Goal: Task Accomplishment & Management: Manage account settings

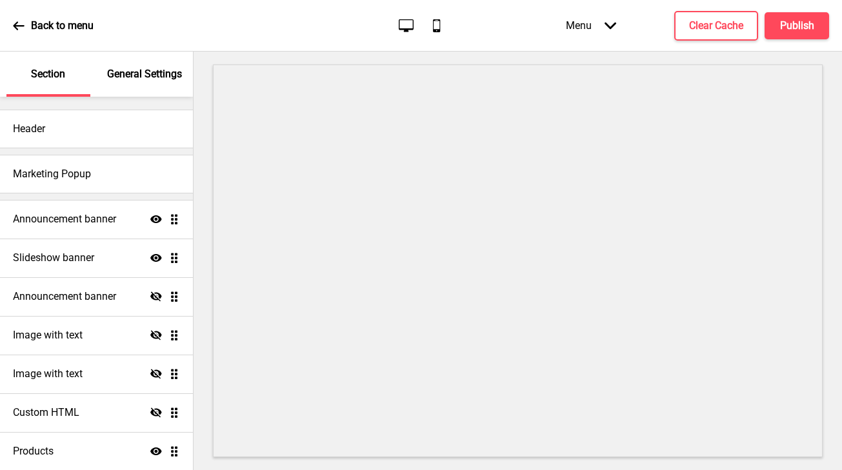
click at [73, 226] on div "Announcement banner Show Drag" at bounding box center [96, 219] width 193 height 39
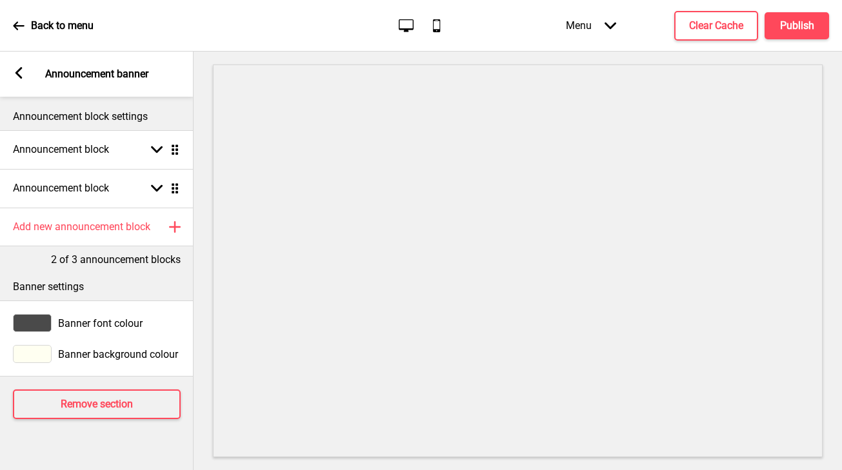
click at [17, 75] on icon at bounding box center [18, 73] width 7 height 12
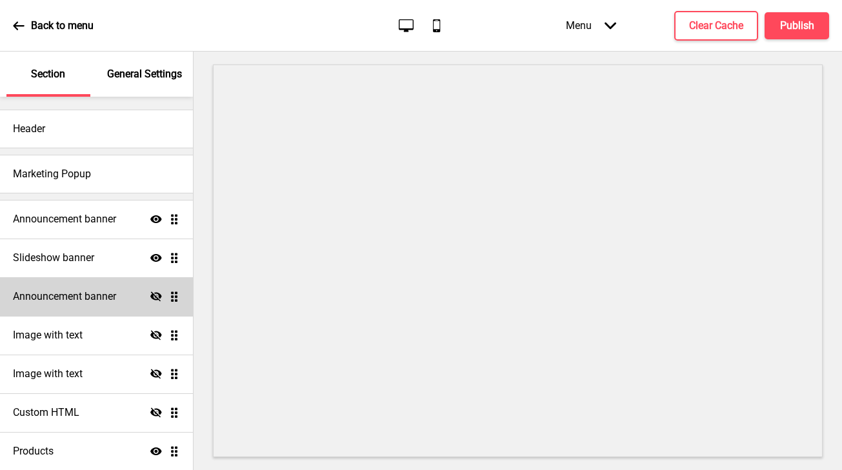
click at [94, 297] on h4 "Announcement banner" at bounding box center [64, 297] width 103 height 14
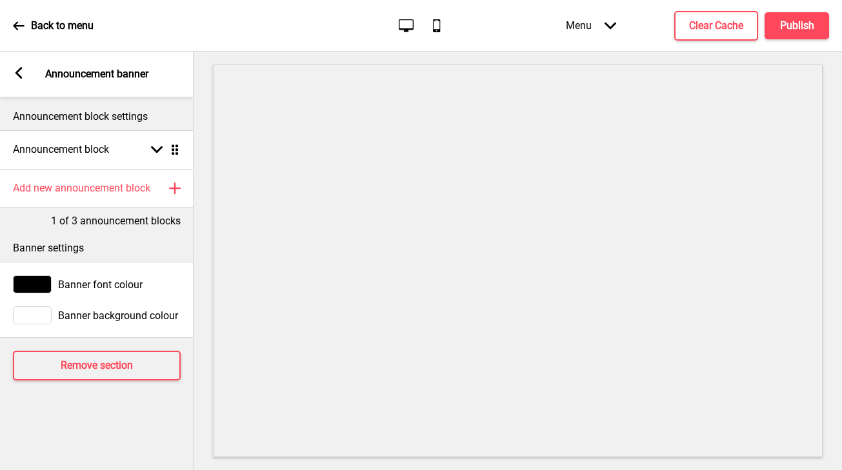
click at [23, 65] on div "Arrow left Announcement banner" at bounding box center [97, 74] width 194 height 45
click at [20, 72] on rect at bounding box center [19, 73] width 12 height 12
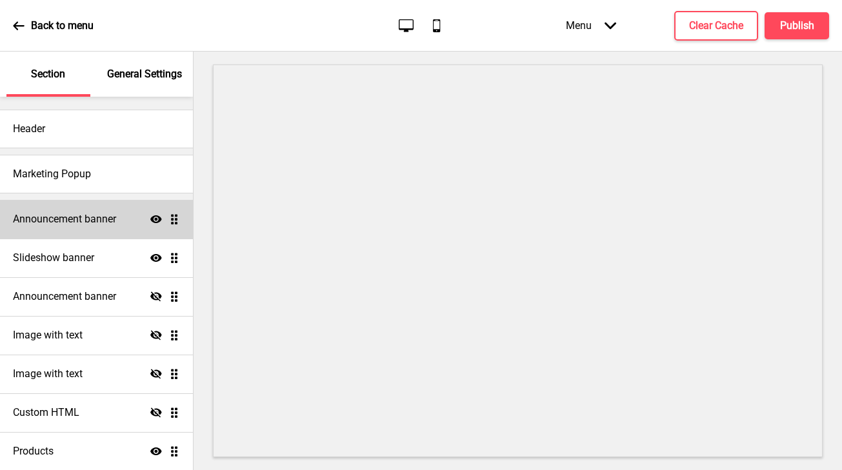
click at [107, 225] on h4 "Announcement banner" at bounding box center [64, 219] width 103 height 14
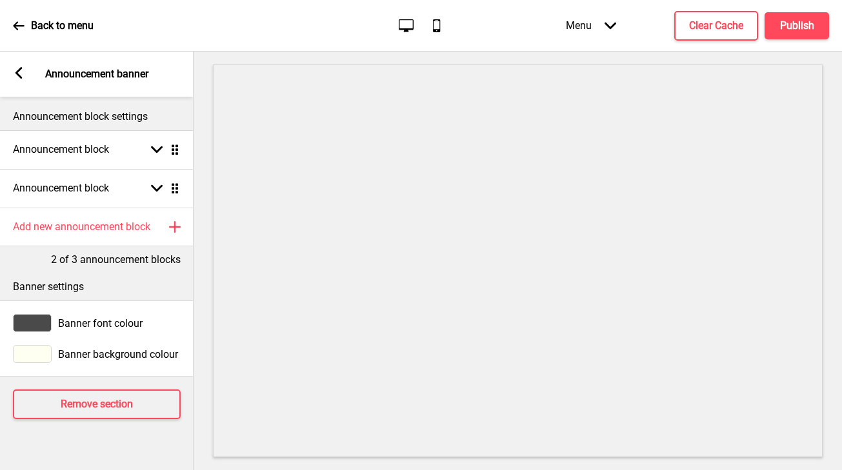
click at [20, 72] on rect at bounding box center [19, 73] width 12 height 12
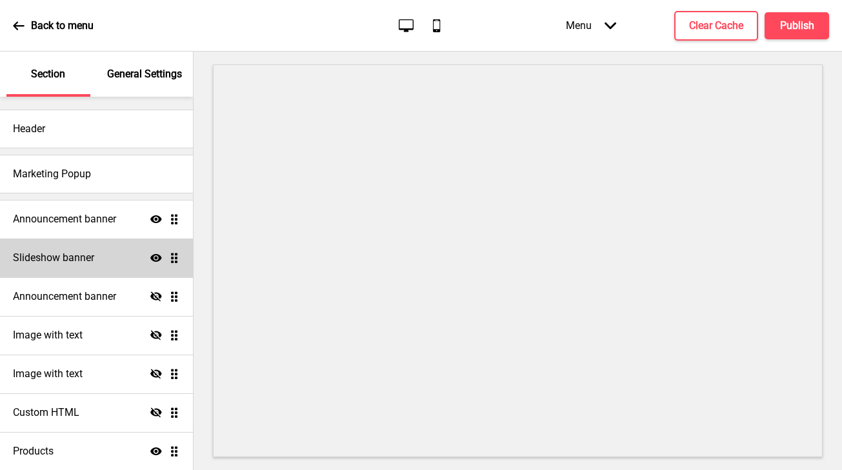
click at [77, 251] on h4 "Slideshow banner" at bounding box center [53, 258] width 81 height 14
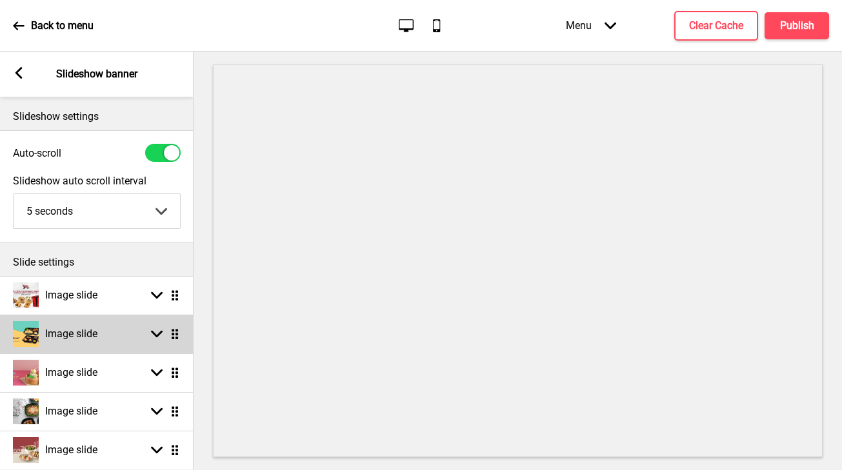
click at [56, 333] on h4 "Image slide" at bounding box center [71, 334] width 52 height 14
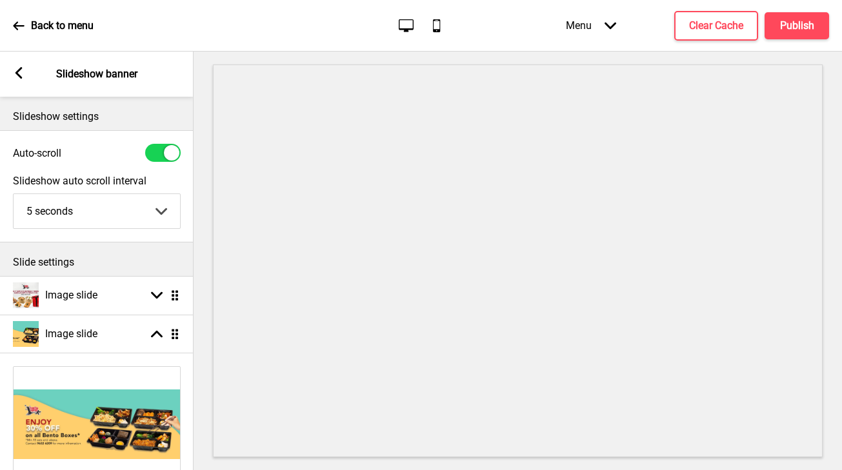
click at [74, 410] on img at bounding box center [97, 424] width 166 height 115
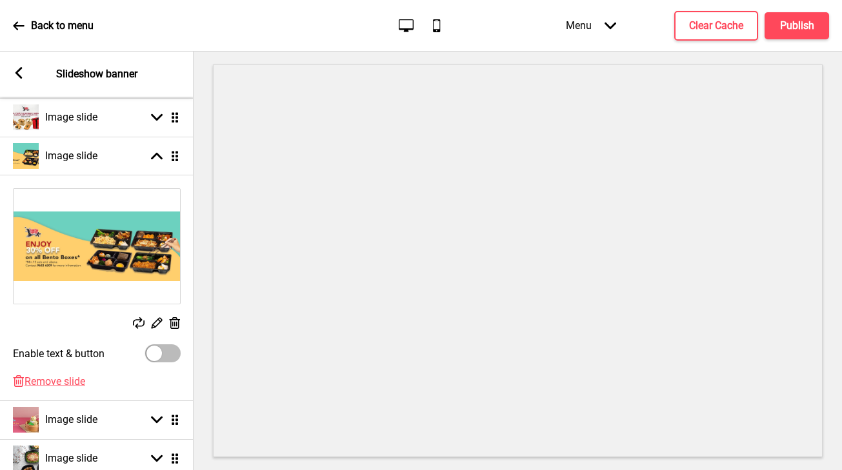
scroll to position [212, 0]
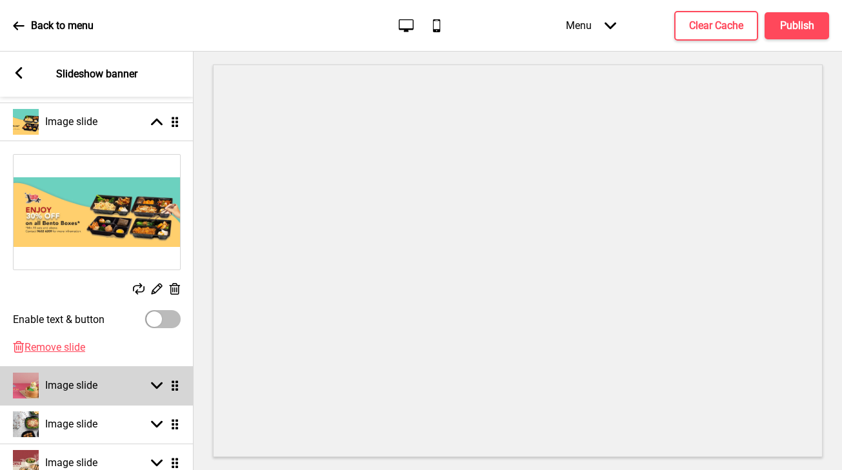
click at [94, 394] on div "Image slide" at bounding box center [55, 386] width 85 height 26
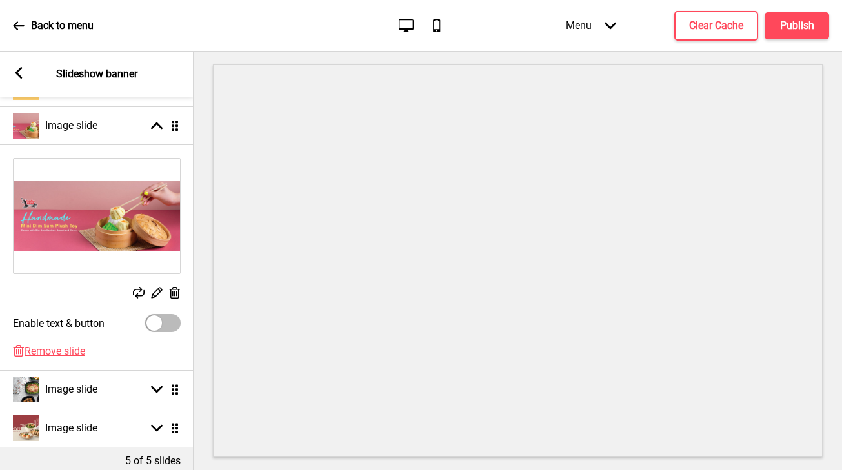
scroll to position [323, 0]
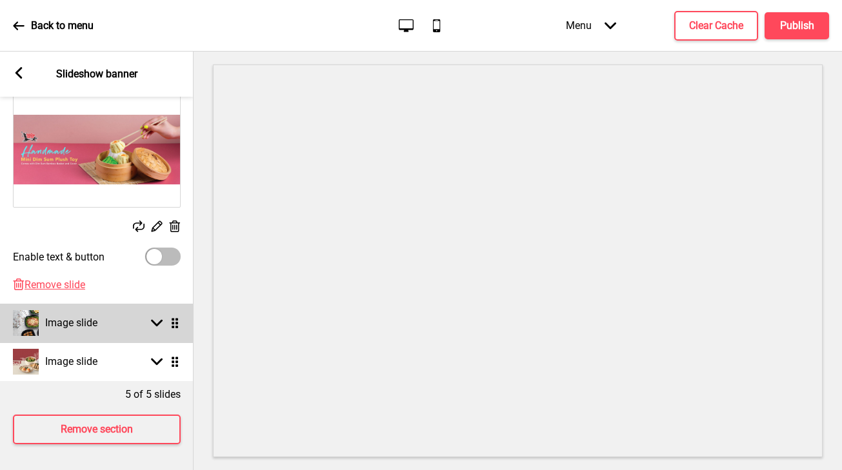
click at [101, 323] on div "Image slide Arrow down Drag" at bounding box center [97, 323] width 194 height 39
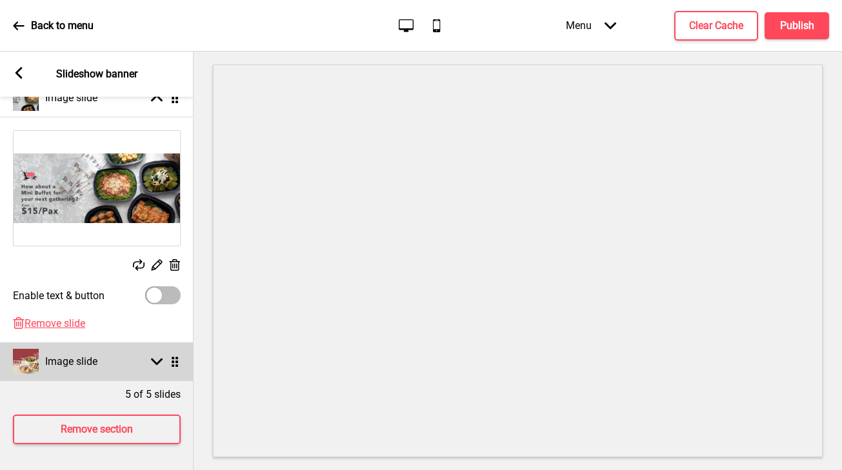
click at [134, 361] on div "Image slide Arrow down Drag" at bounding box center [97, 362] width 194 height 39
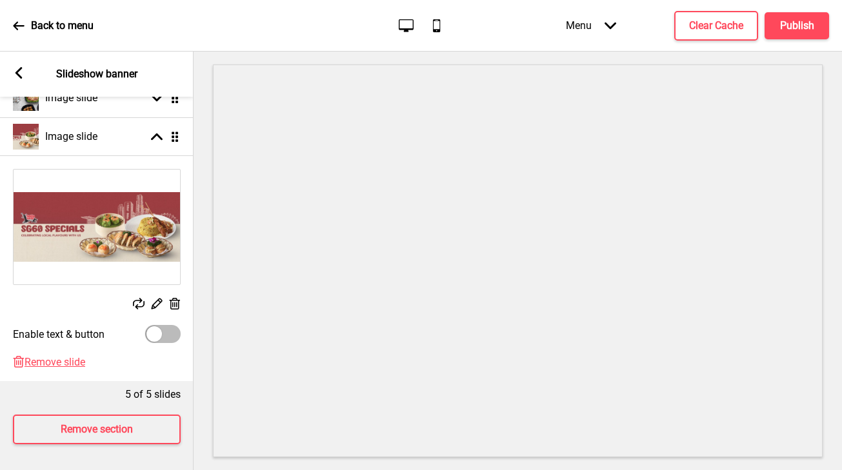
scroll to position [320, 0]
click at [172, 298] on icon at bounding box center [175, 304] width 11 height 12
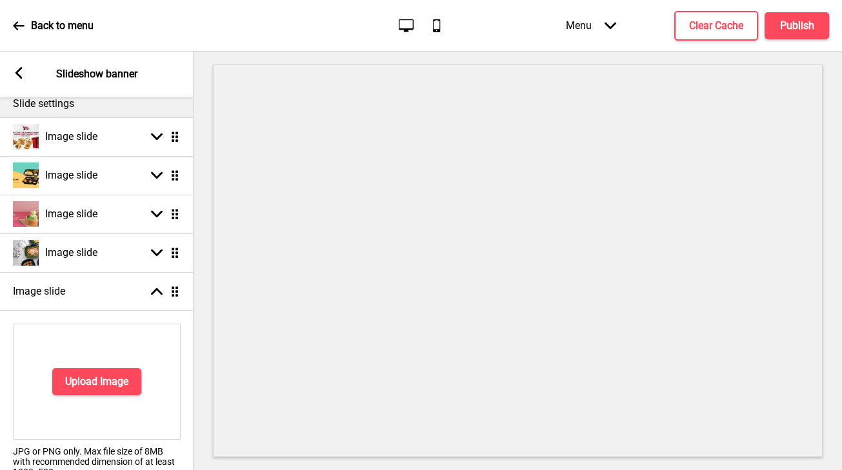
scroll to position [157, 0]
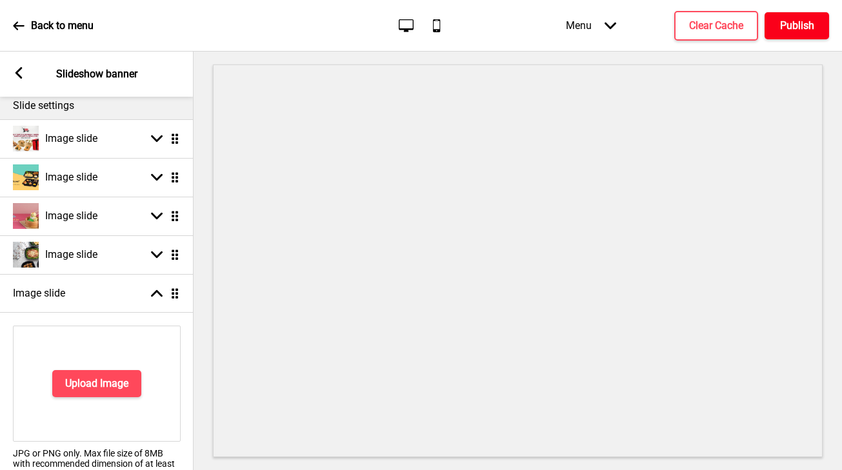
click at [796, 32] on button "Publish" at bounding box center [797, 25] width 65 height 27
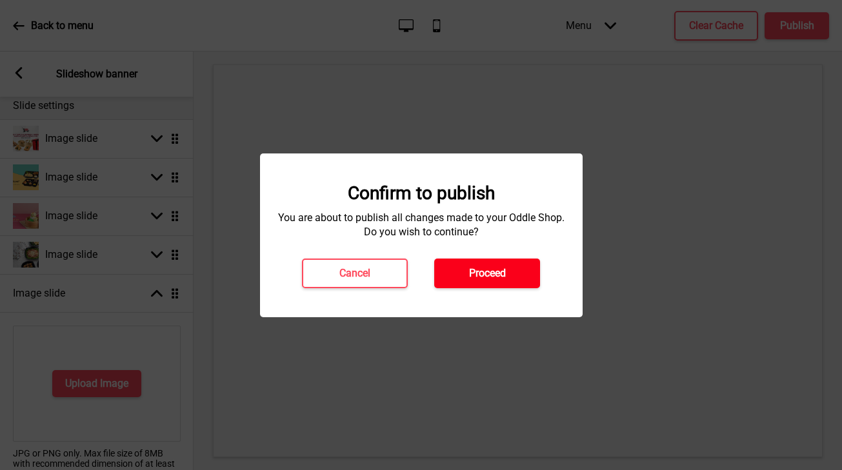
click at [526, 265] on button "Proceed" at bounding box center [487, 274] width 106 height 30
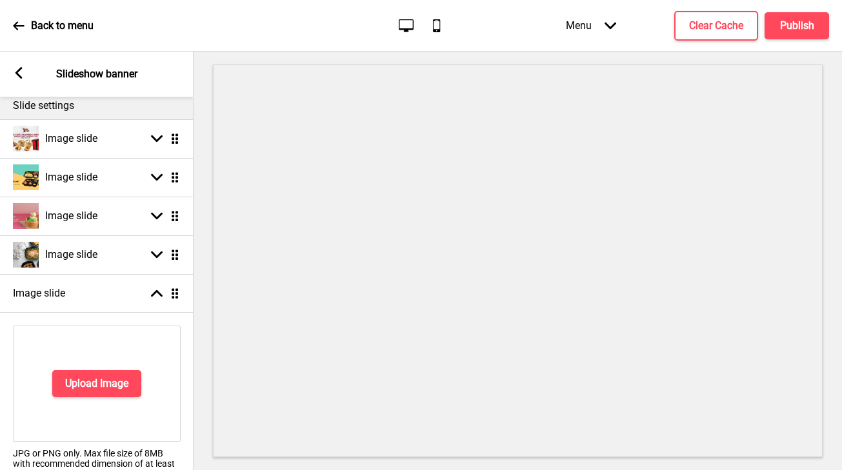
click at [20, 74] on rect at bounding box center [19, 73] width 12 height 12
